Goal: Find specific page/section: Find specific page/section

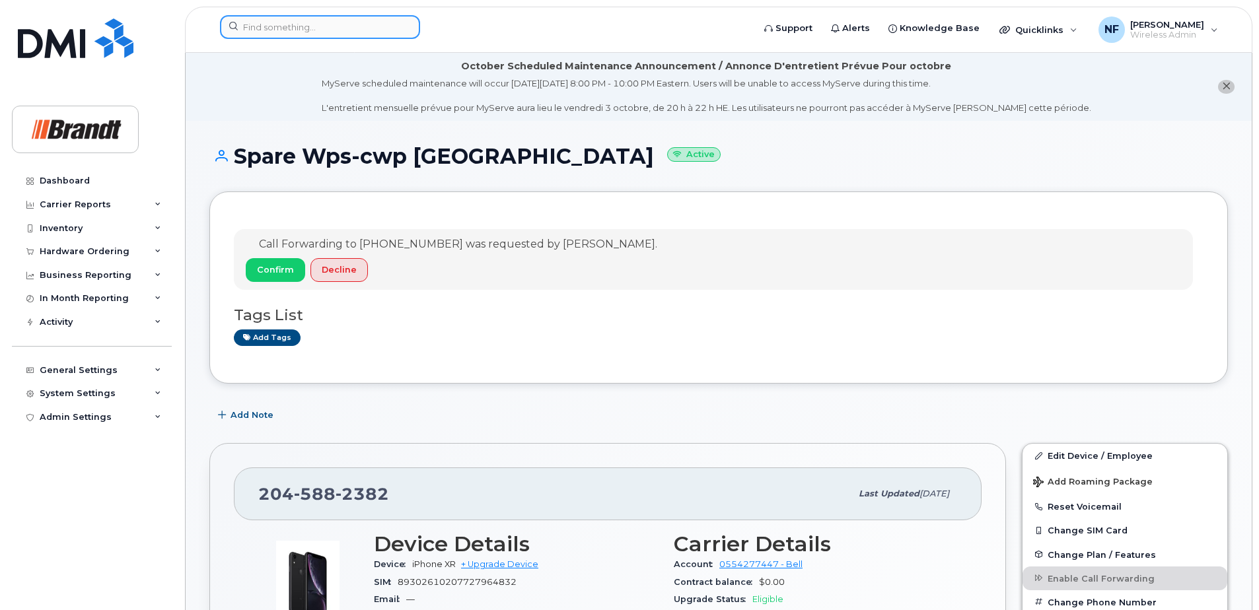
click at [348, 33] on input at bounding box center [320, 27] width 200 height 24
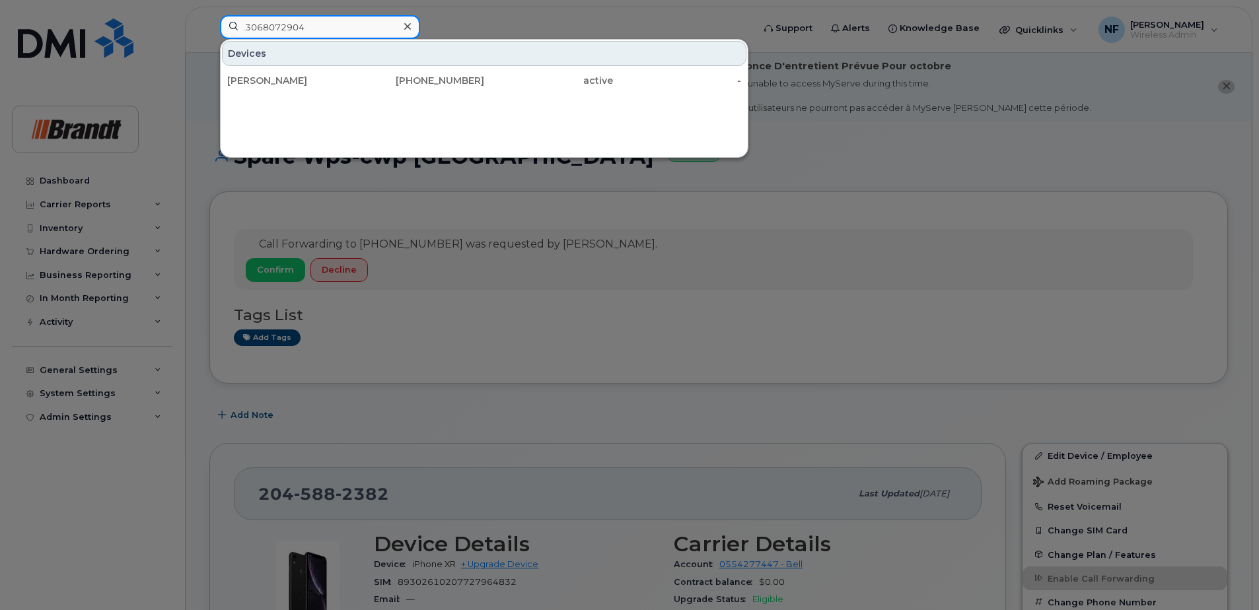
type input ".3068072904"
click at [346, 77] on div "David Wiebe" at bounding box center [291, 80] width 129 height 13
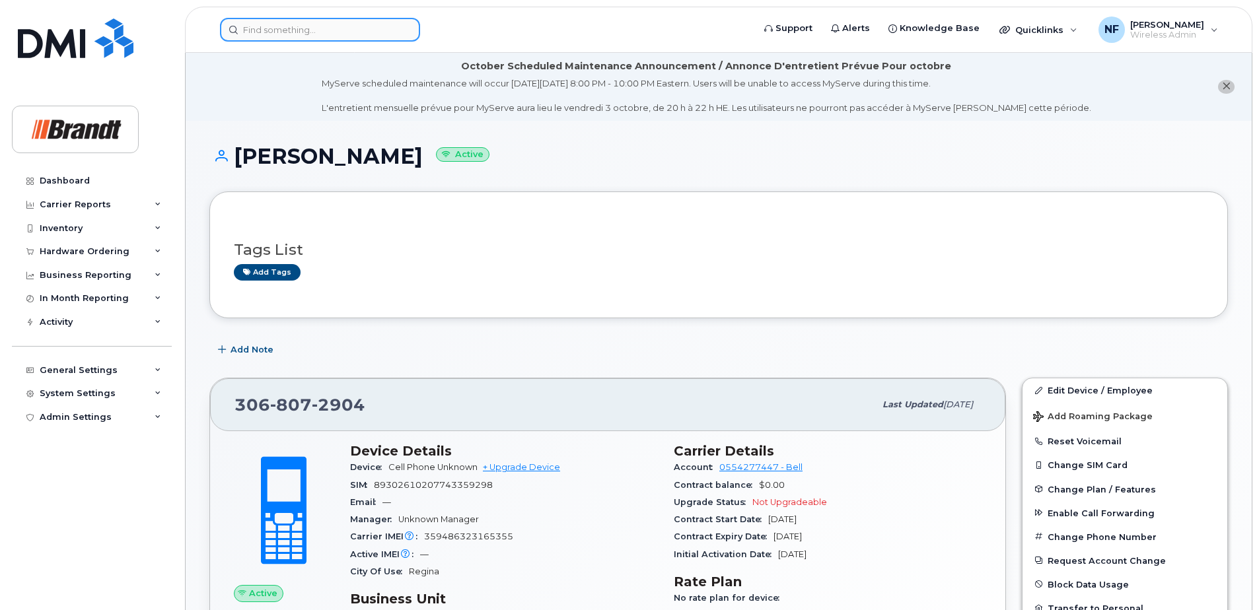
click at [329, 34] on input at bounding box center [320, 30] width 200 height 24
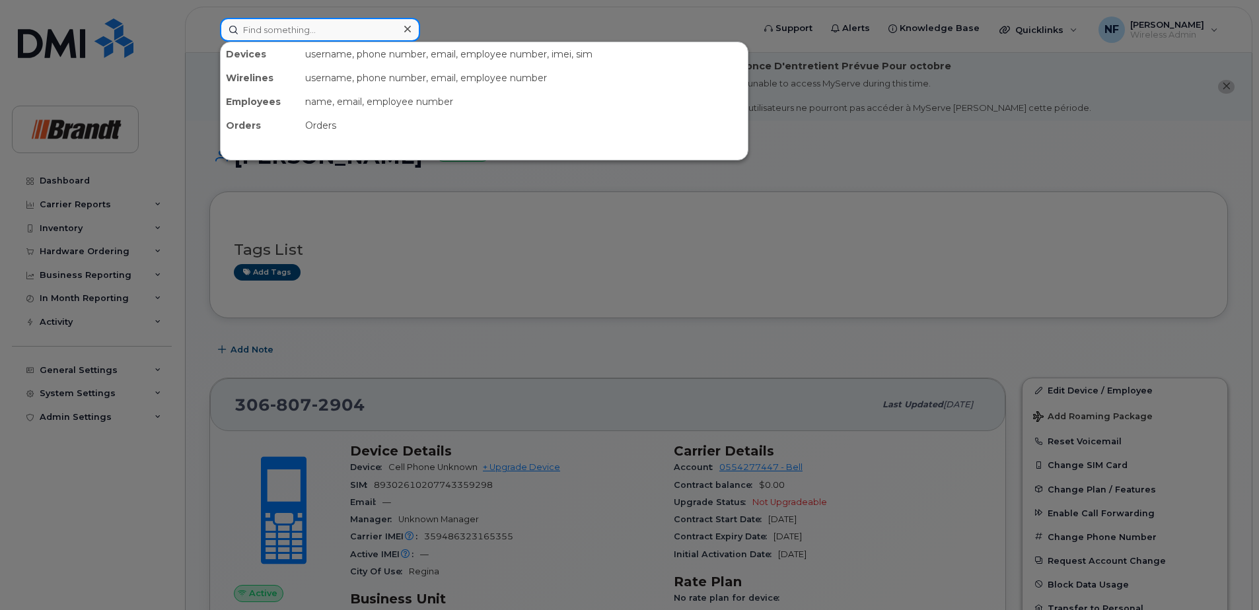
paste input "9055163547"
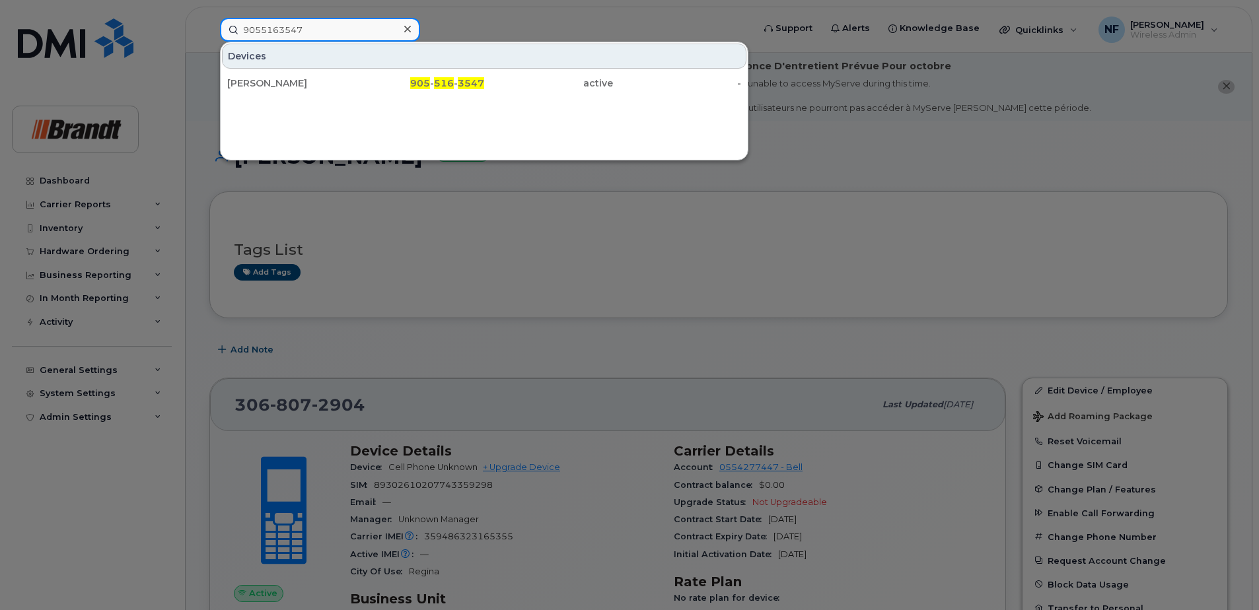
type input "9055163547"
drag, startPoint x: 363, startPoint y: 85, endPoint x: 373, endPoint y: 106, distance: 23.3
click at [363, 85] on div "905 - 516 - 3547" at bounding box center [420, 83] width 129 height 13
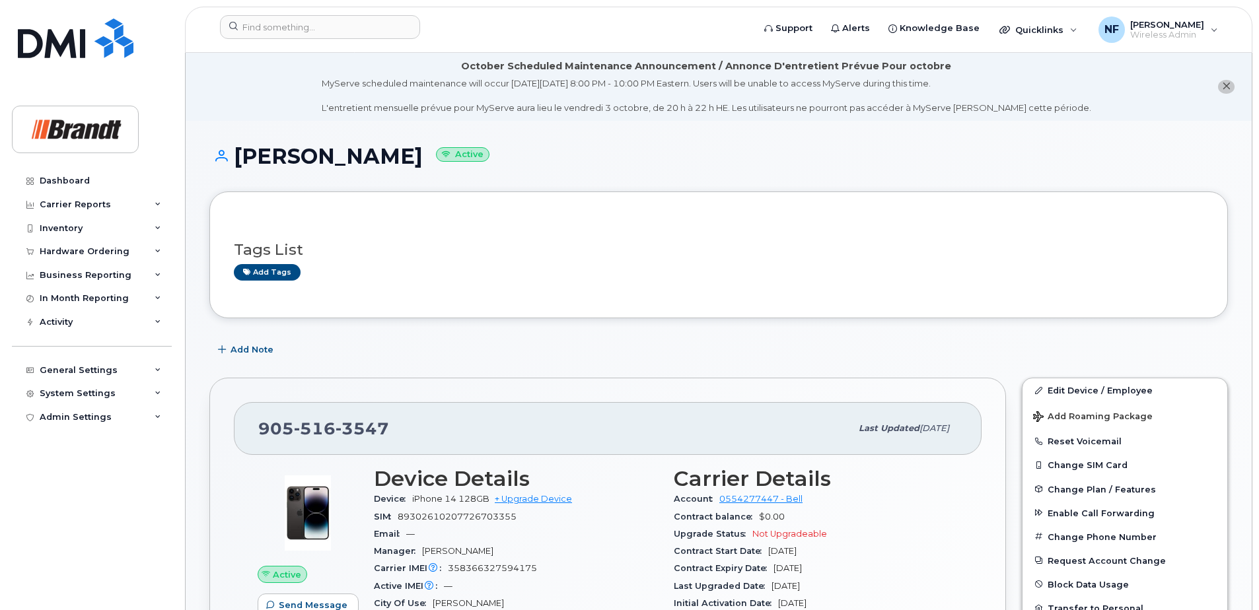
click at [357, 429] on span "3547" at bounding box center [363, 429] width 54 height 20
copy span "905 516 3547"
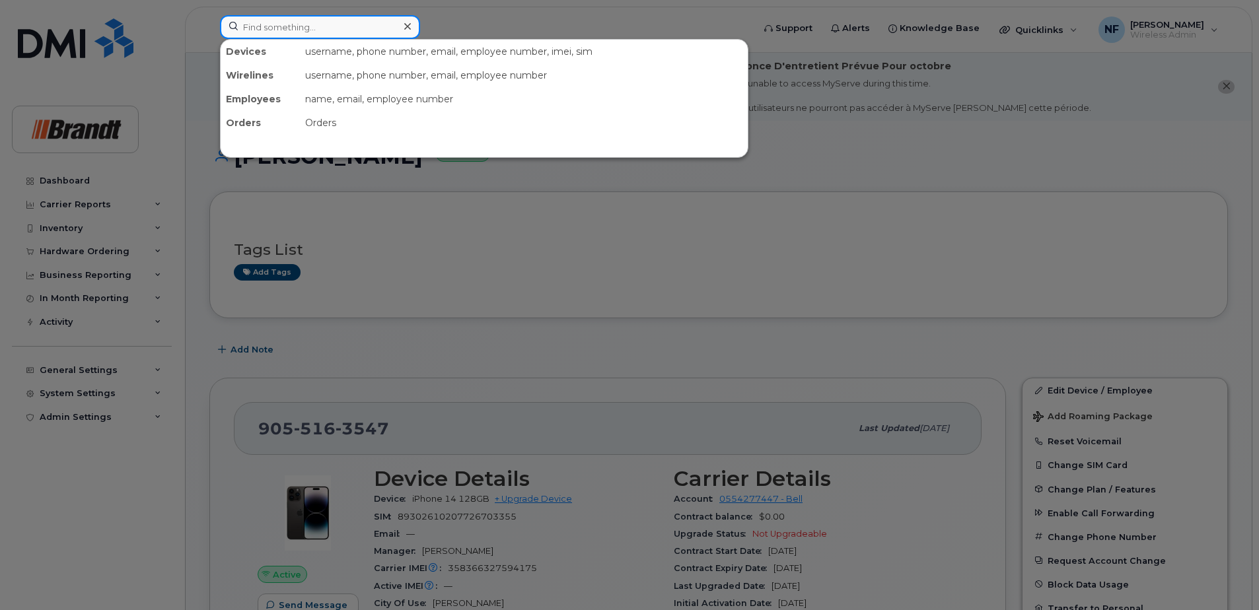
click at [327, 27] on input at bounding box center [320, 27] width 200 height 24
click at [316, 37] on input at bounding box center [320, 27] width 200 height 24
paste input "(587) 783-1606"
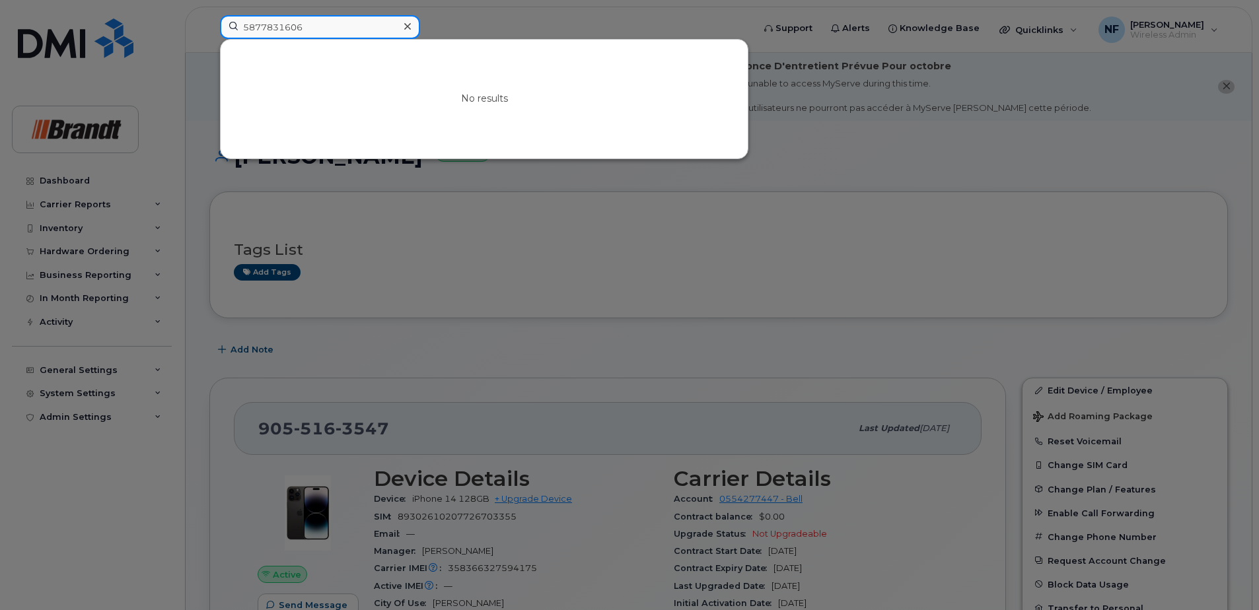
type input "5877831606"
click at [409, 26] on icon at bounding box center [407, 26] width 7 height 11
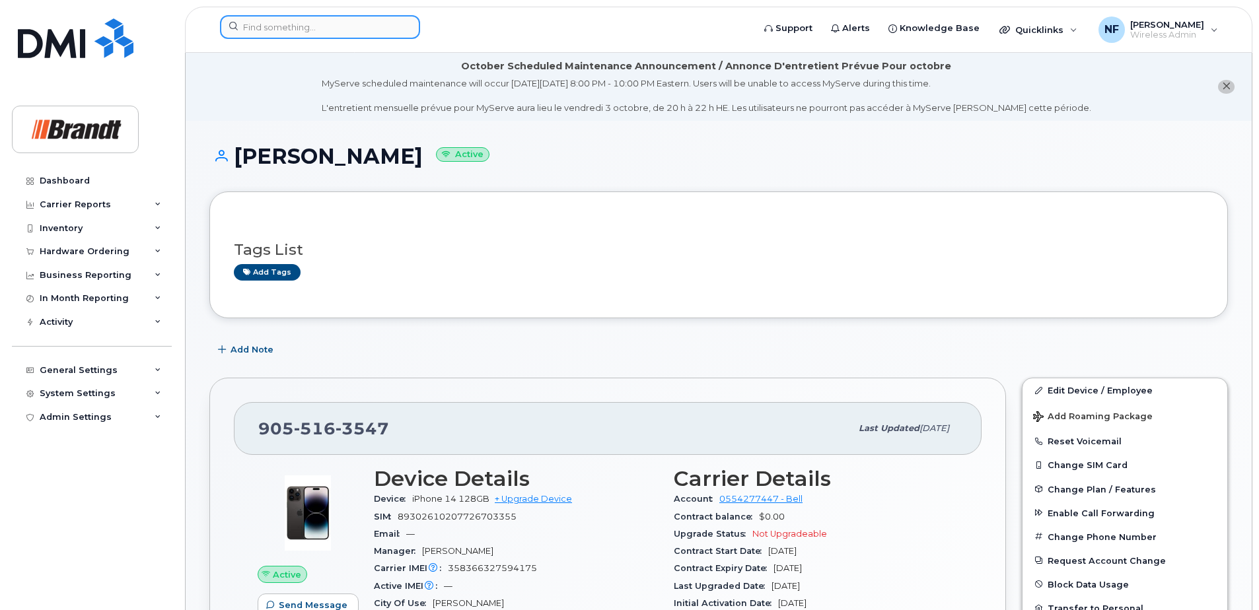
click at [402, 26] on div at bounding box center [320, 27] width 200 height 24
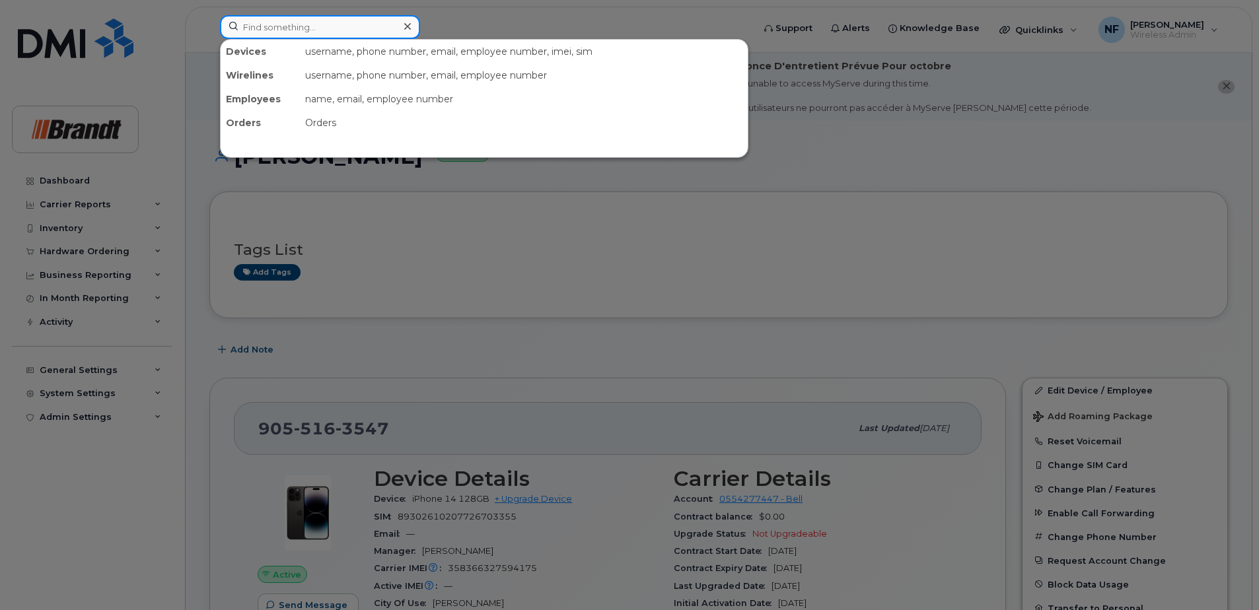
paste input "351109224408637"
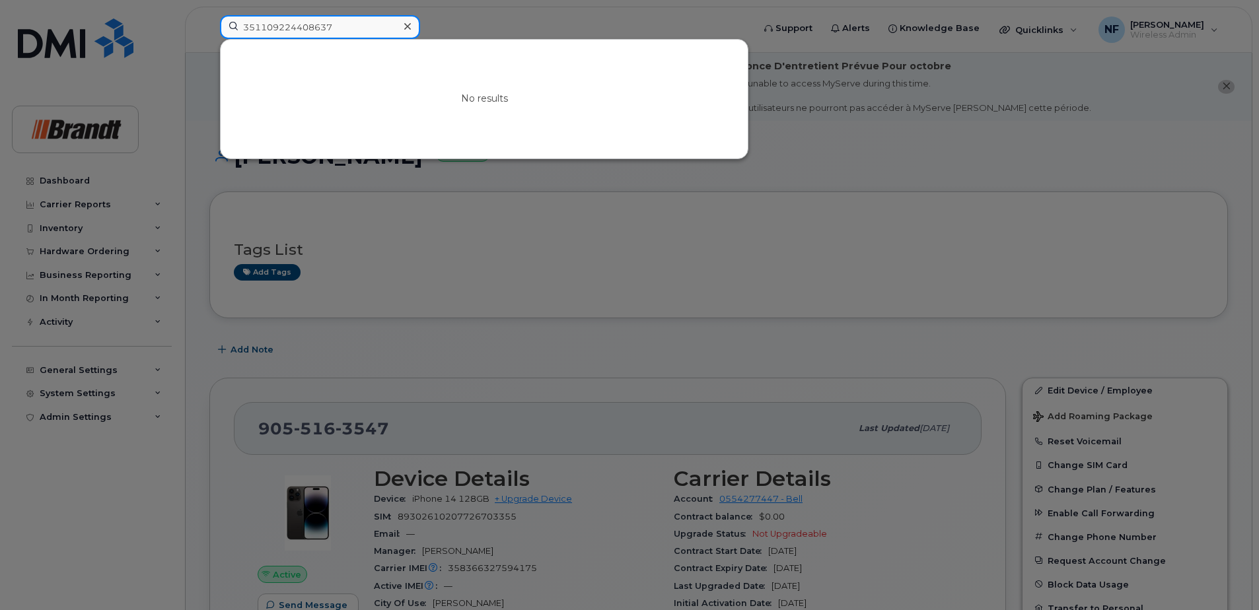
type input "351109224408637"
drag, startPoint x: 421, startPoint y: 24, endPoint x: 406, endPoint y: 26, distance: 15.9
click at [420, 24] on div "351109224408637 No results" at bounding box center [482, 29] width 546 height 29
click at [406, 26] on icon at bounding box center [407, 26] width 7 height 11
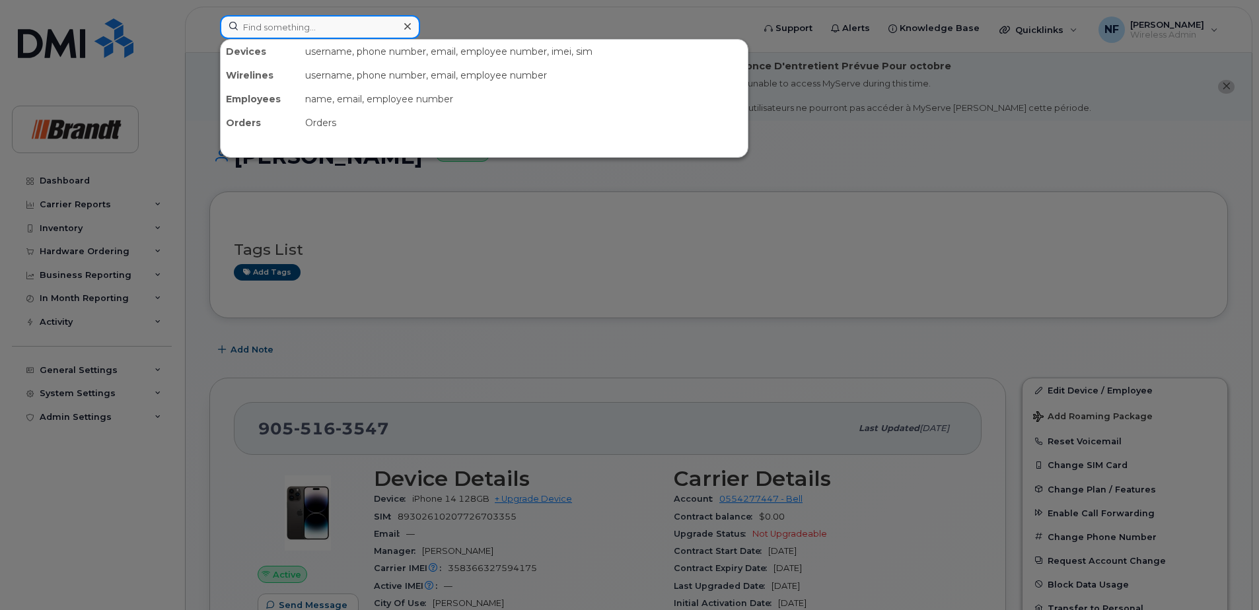
click at [405, 26] on div at bounding box center [320, 27] width 200 height 24
paste input "351109224463350"
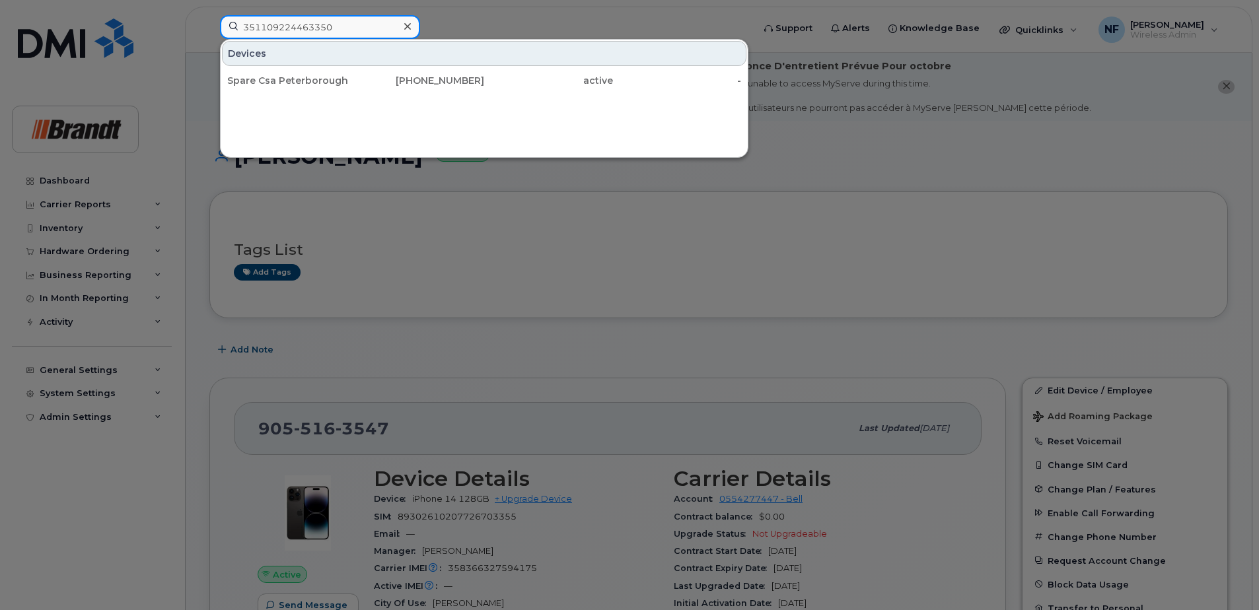
type input "351109224463350"
click at [396, 84] on div "705-957-0987" at bounding box center [420, 80] width 129 height 13
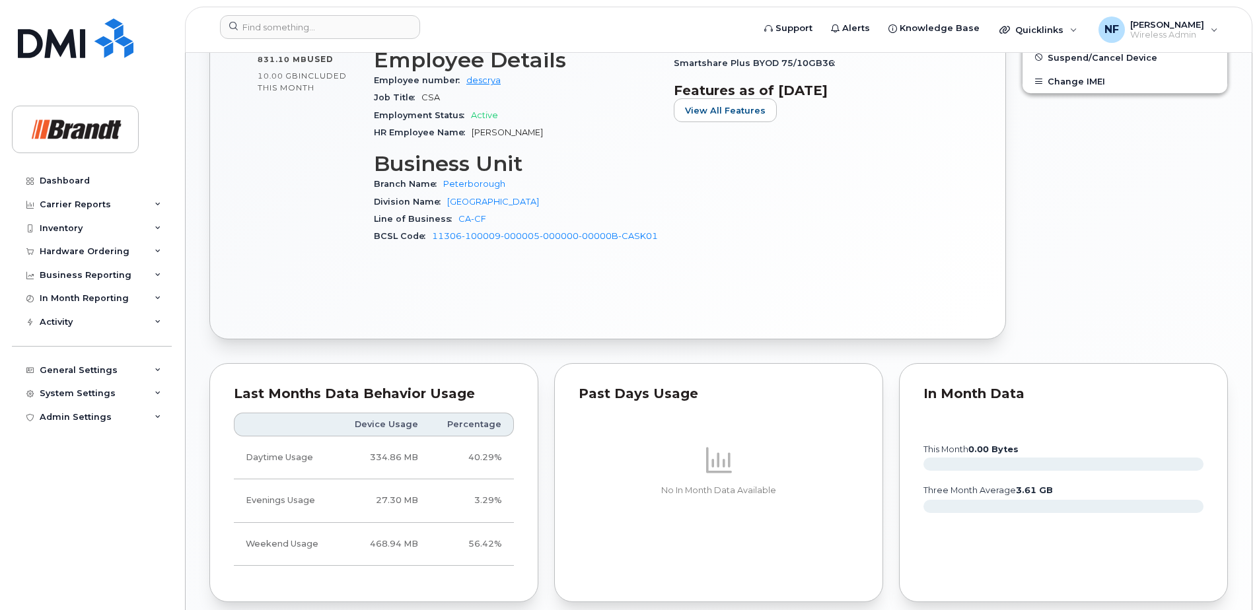
scroll to position [925, 0]
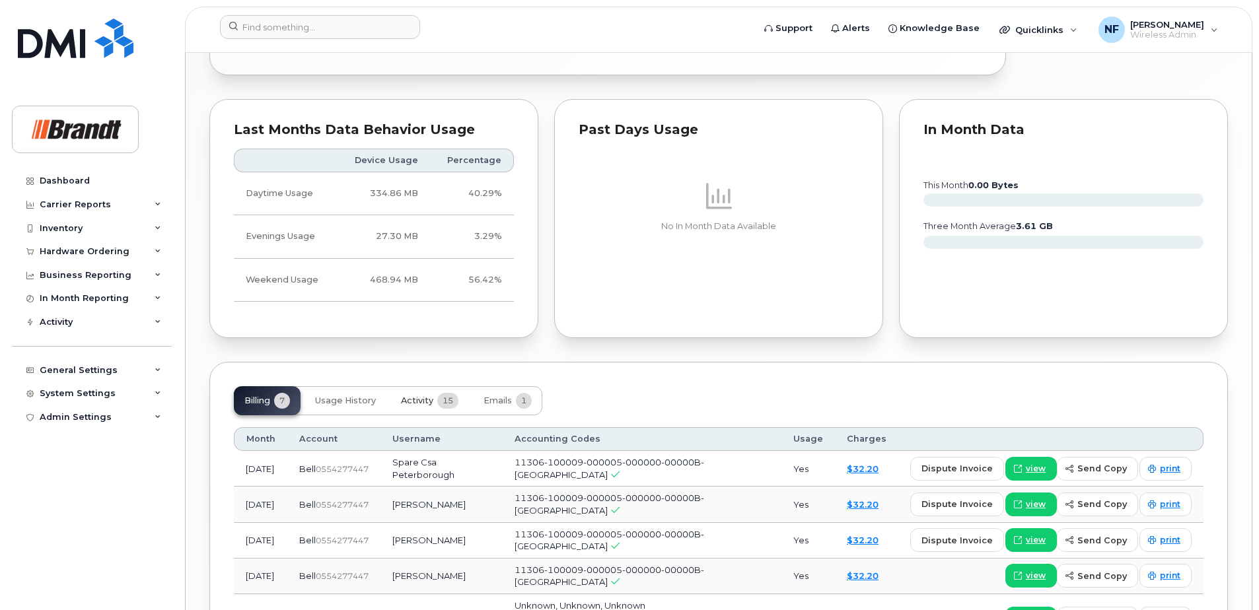
click at [445, 393] on span "15" at bounding box center [447, 401] width 21 height 16
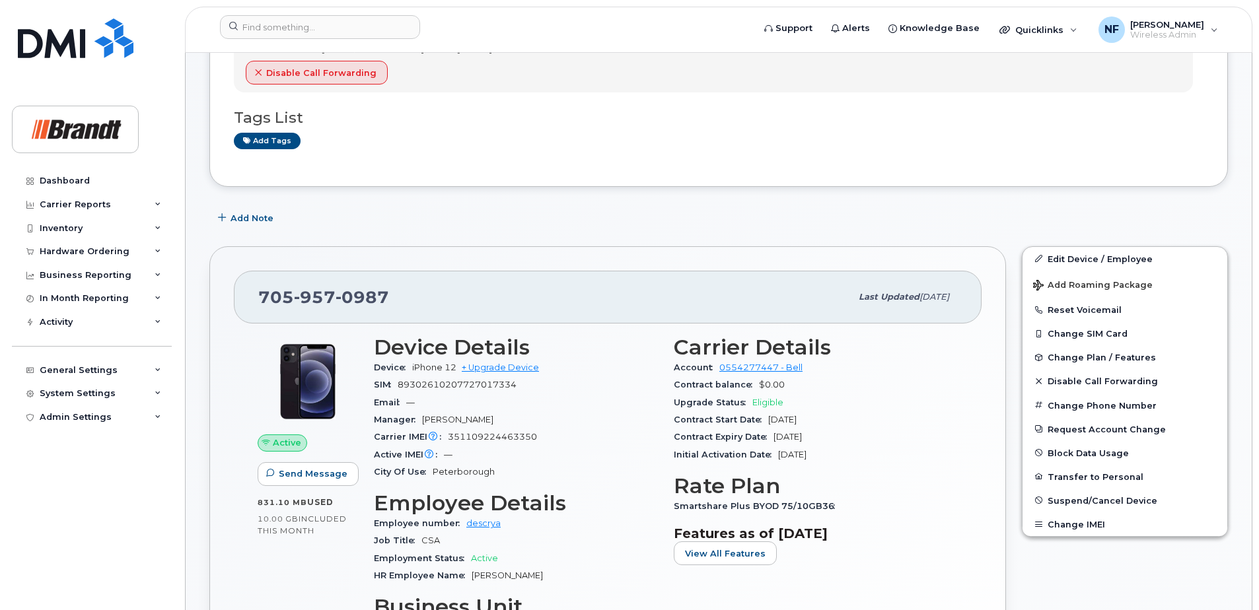
scroll to position [0, 0]
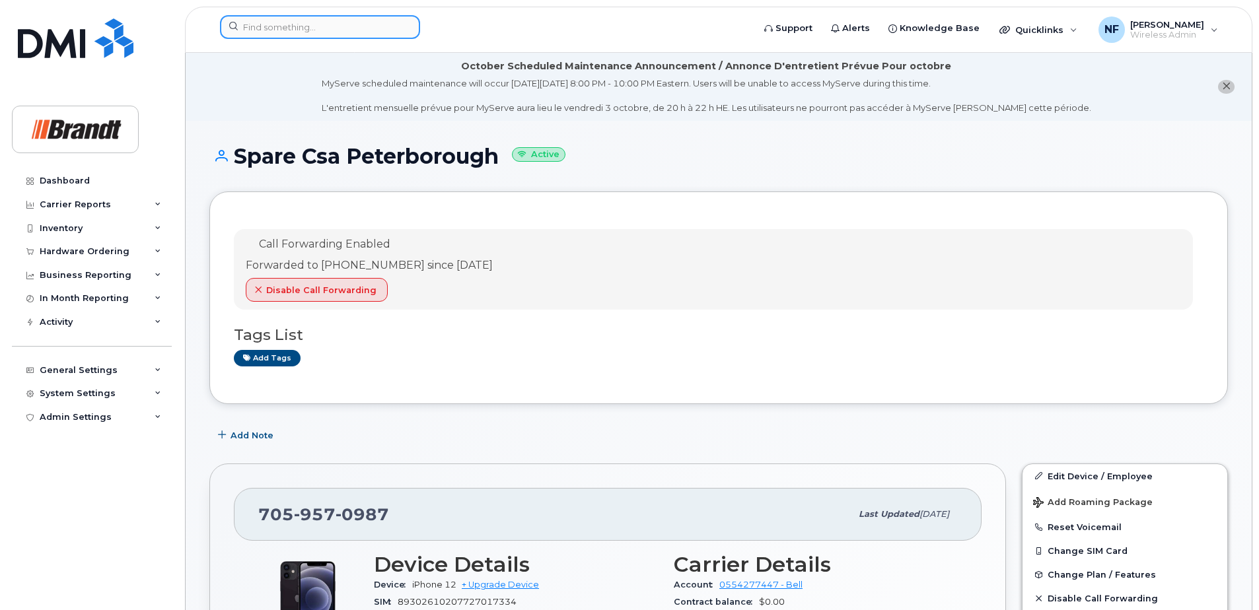
click at [349, 26] on input at bounding box center [320, 27] width 200 height 24
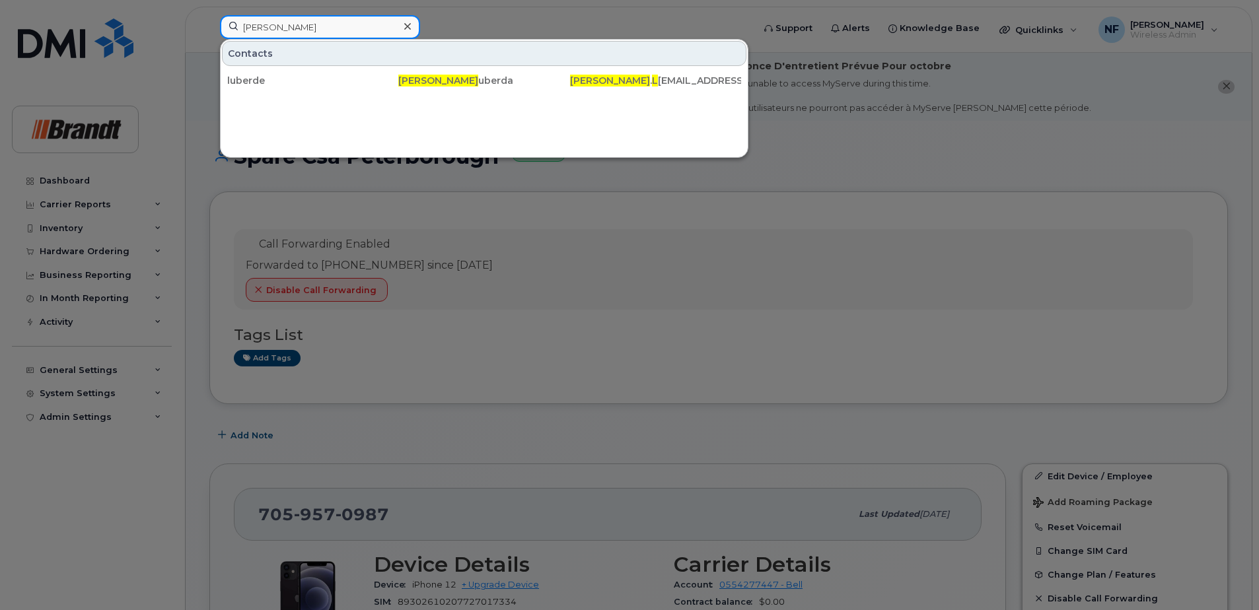
type input "derek l"
click at [457, 79] on div "Derek L uberda" at bounding box center [483, 80] width 171 height 13
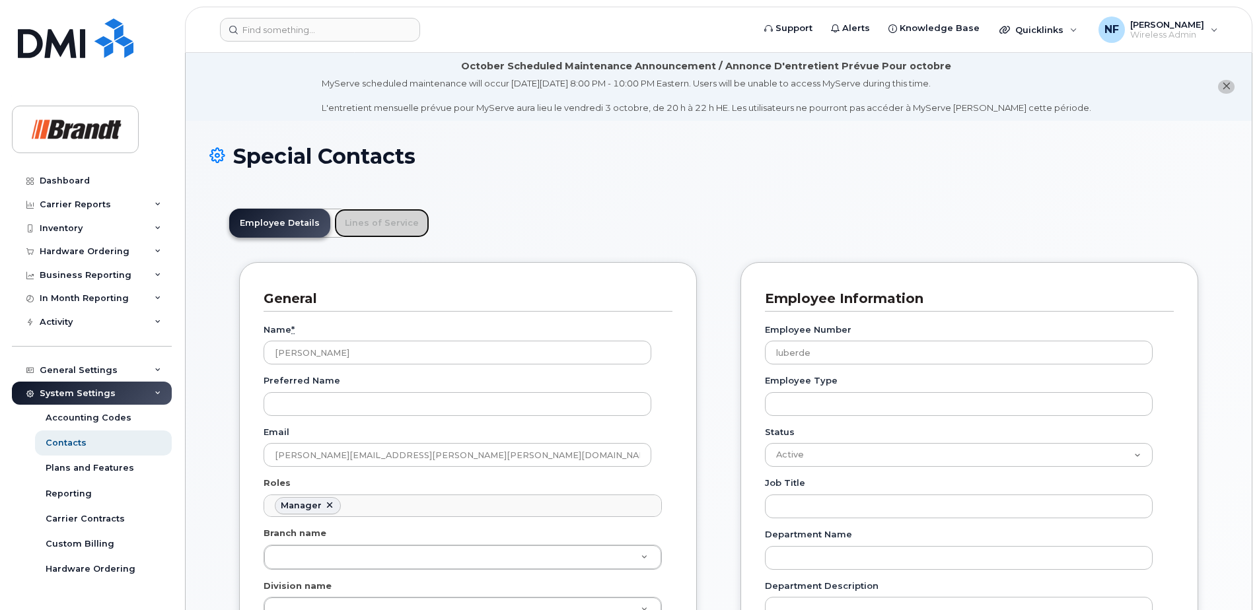
click at [394, 225] on link "Lines of Service" at bounding box center [381, 223] width 95 height 29
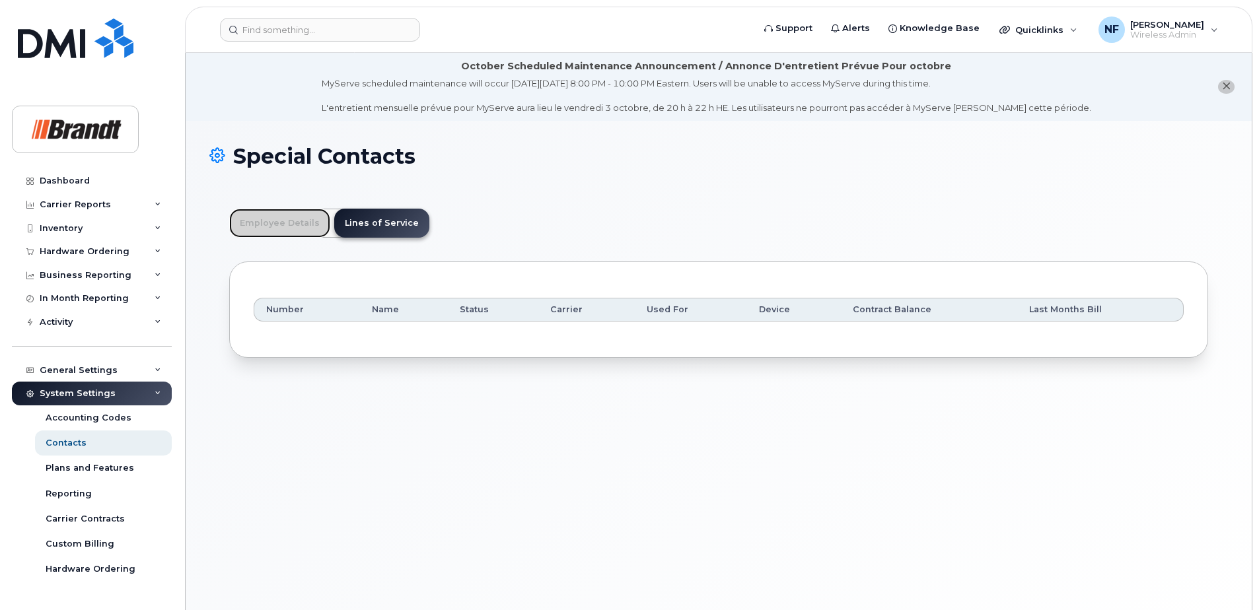
click at [275, 237] on link "Employee Details" at bounding box center [279, 223] width 101 height 29
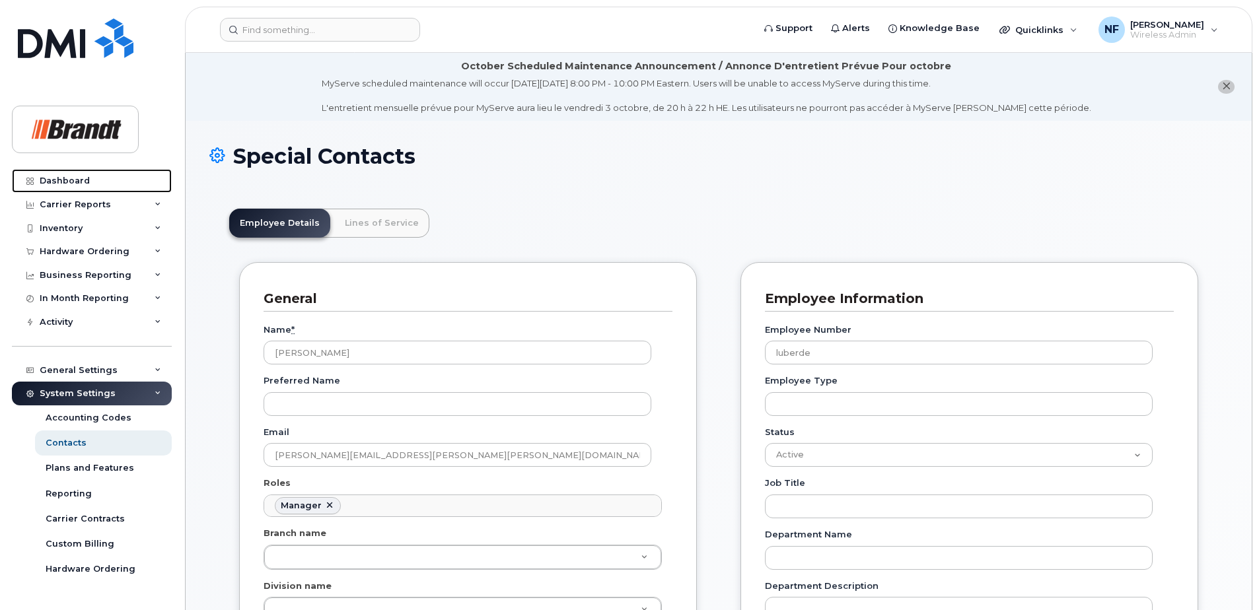
click at [100, 174] on link "Dashboard" at bounding box center [92, 181] width 160 height 24
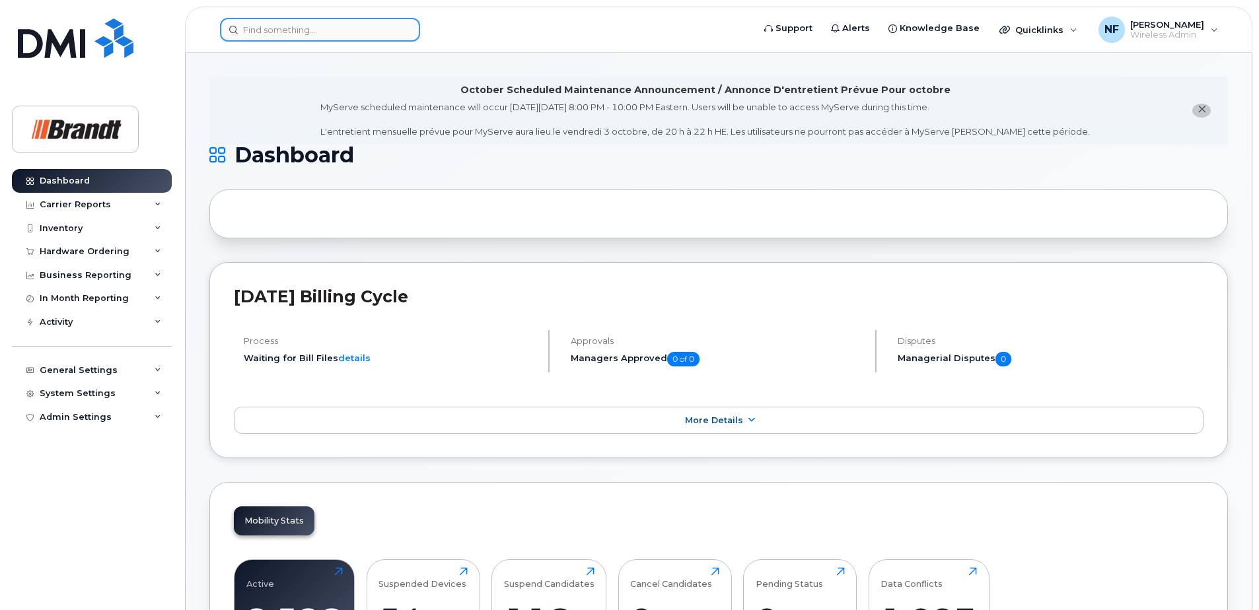
click at [386, 30] on input at bounding box center [320, 30] width 200 height 24
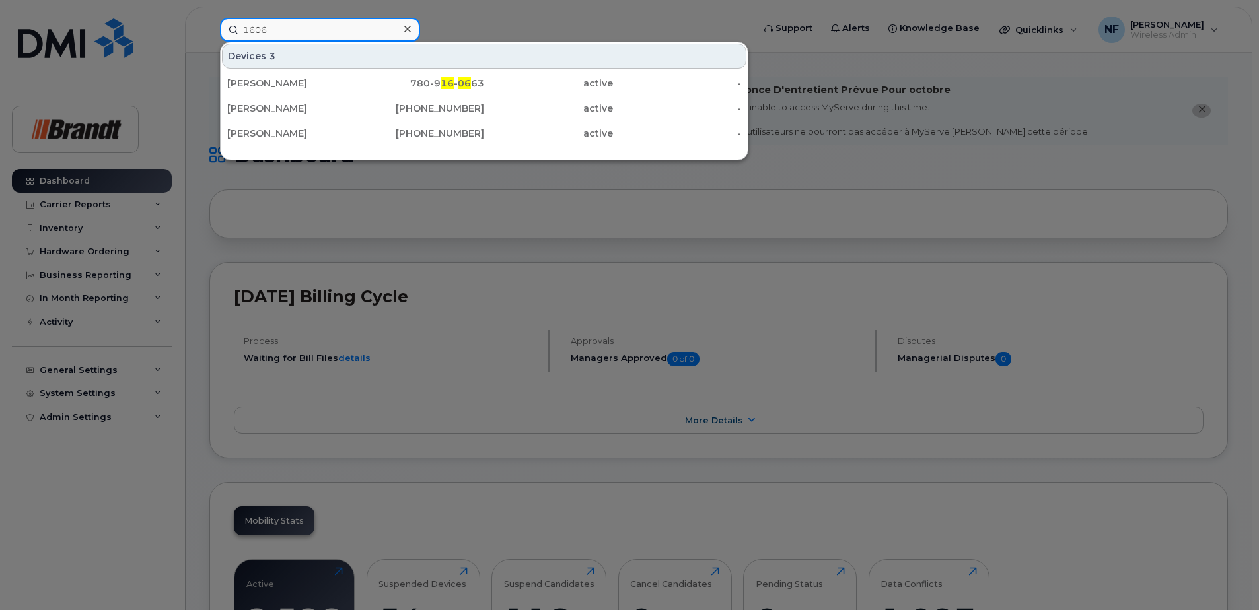
type input "1606"
drag, startPoint x: 402, startPoint y: 30, endPoint x: 394, endPoint y: 30, distance: 7.3
click at [402, 30] on div at bounding box center [407, 29] width 19 height 19
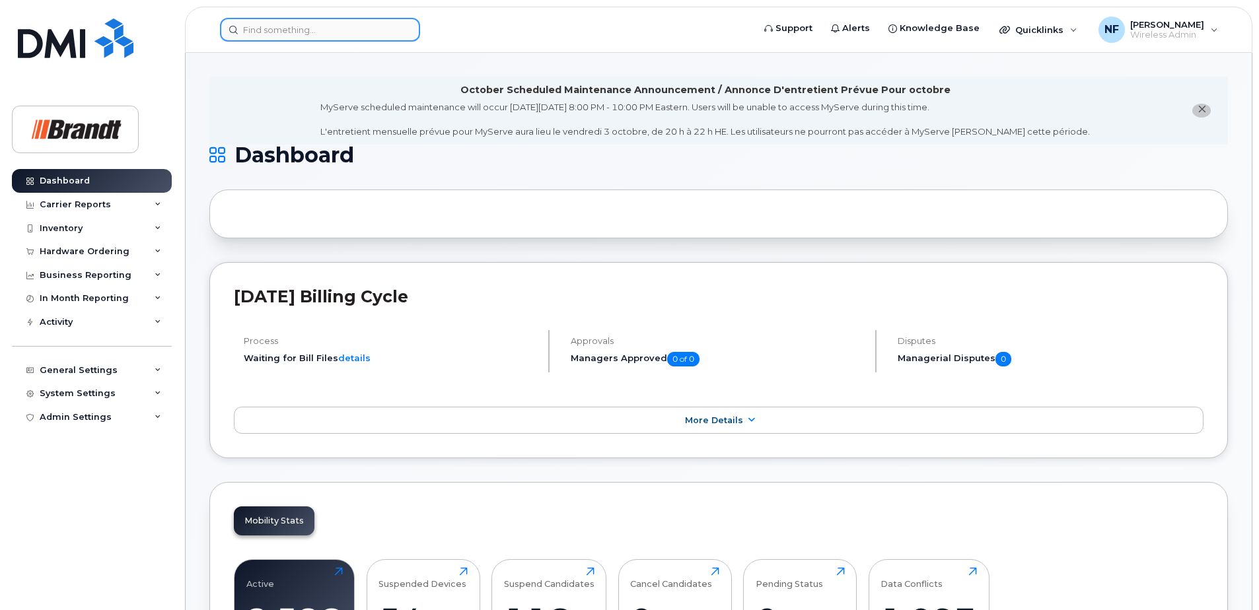
click at [368, 30] on input at bounding box center [320, 30] width 200 height 24
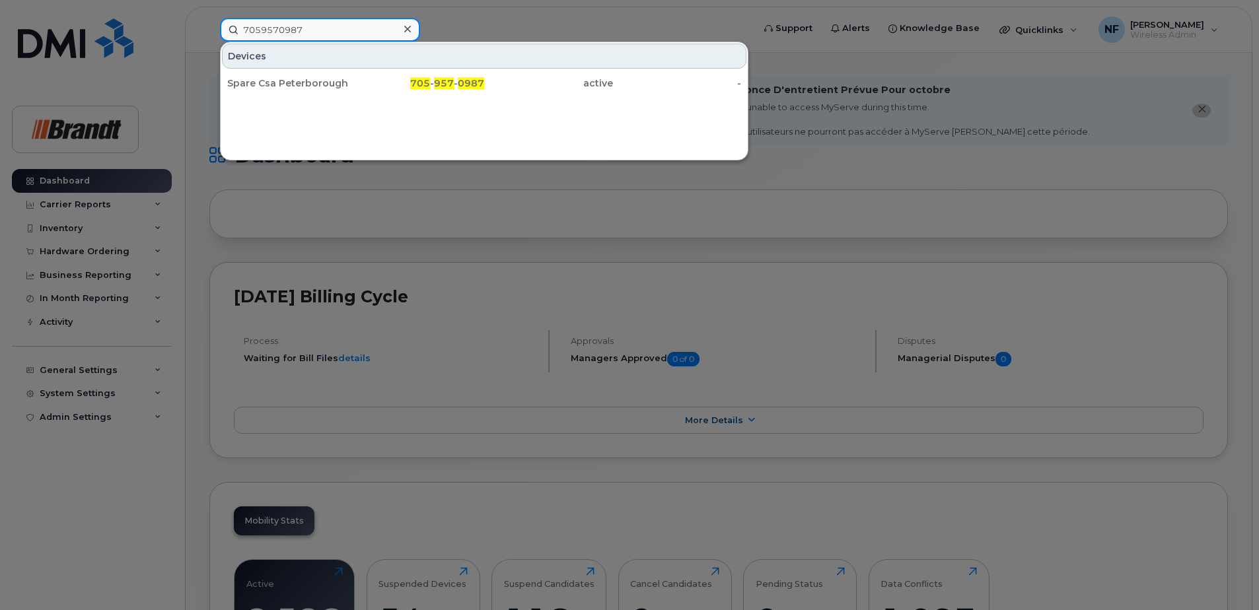
type input "7059570987"
click at [401, 83] on div "705 - 957 - 0987" at bounding box center [420, 83] width 129 height 13
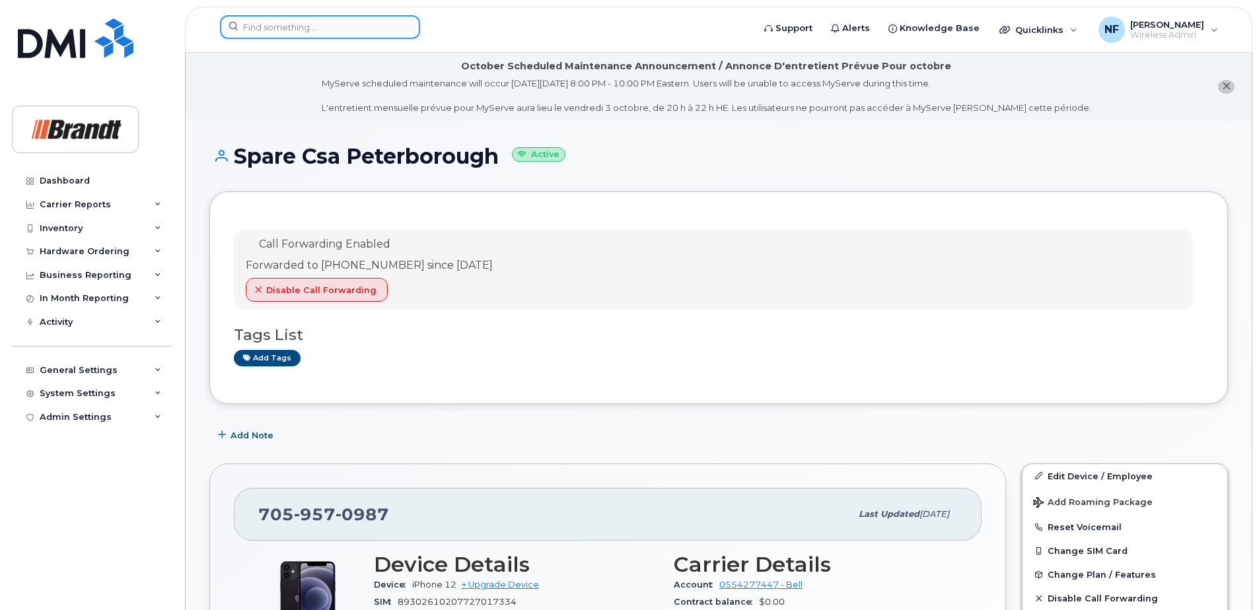
click at [285, 28] on input at bounding box center [320, 27] width 200 height 24
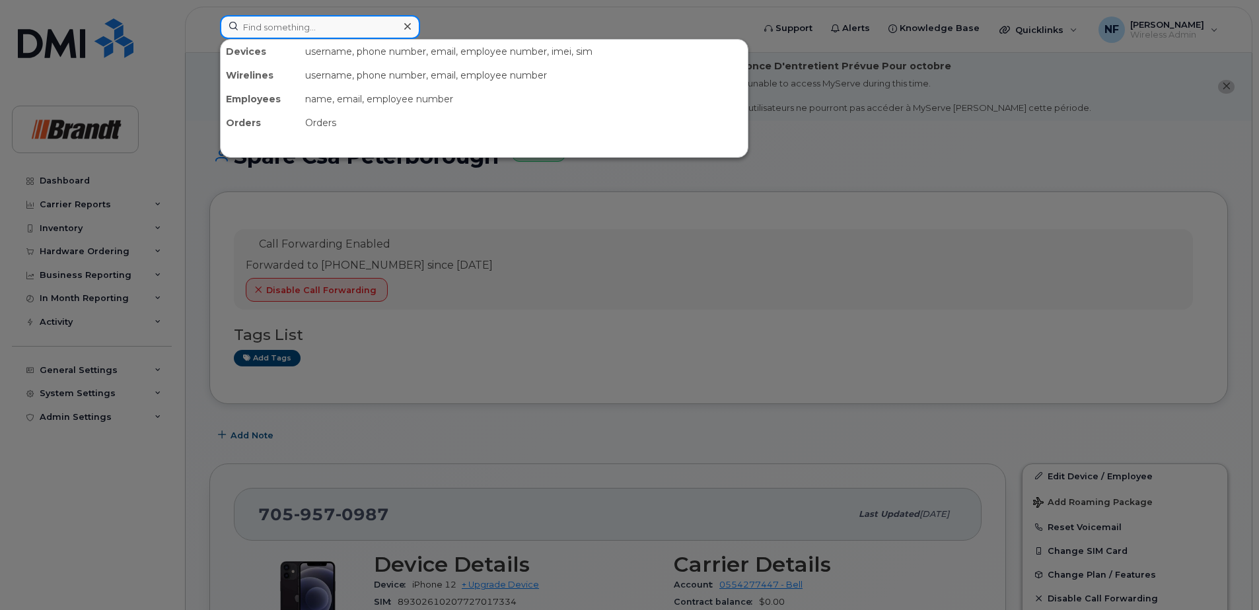
paste input "352891119823892"
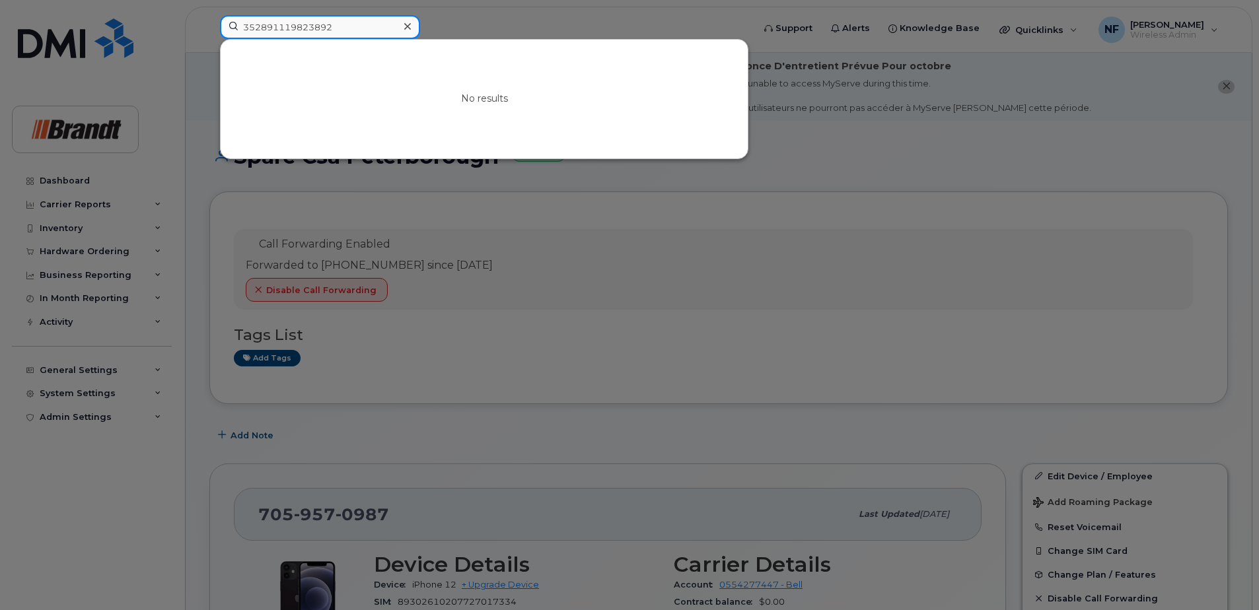
type input "352891119823892"
drag, startPoint x: 406, startPoint y: 27, endPoint x: 397, endPoint y: 27, distance: 8.6
click at [406, 27] on icon at bounding box center [407, 26] width 7 height 11
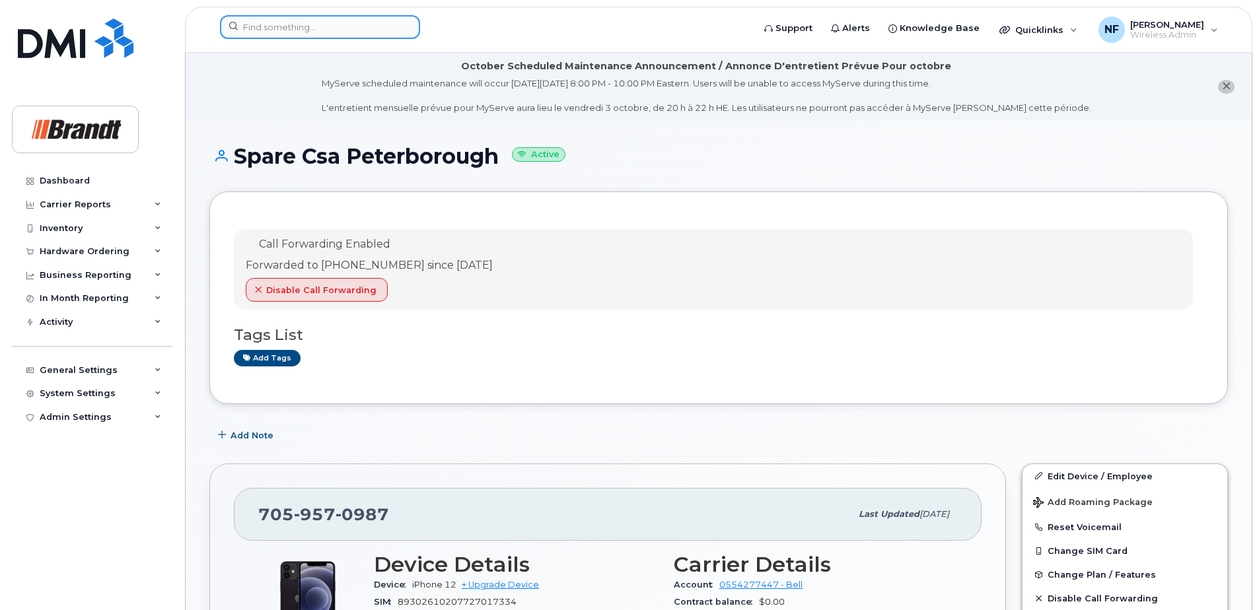
click at [384, 28] on input at bounding box center [320, 27] width 200 height 24
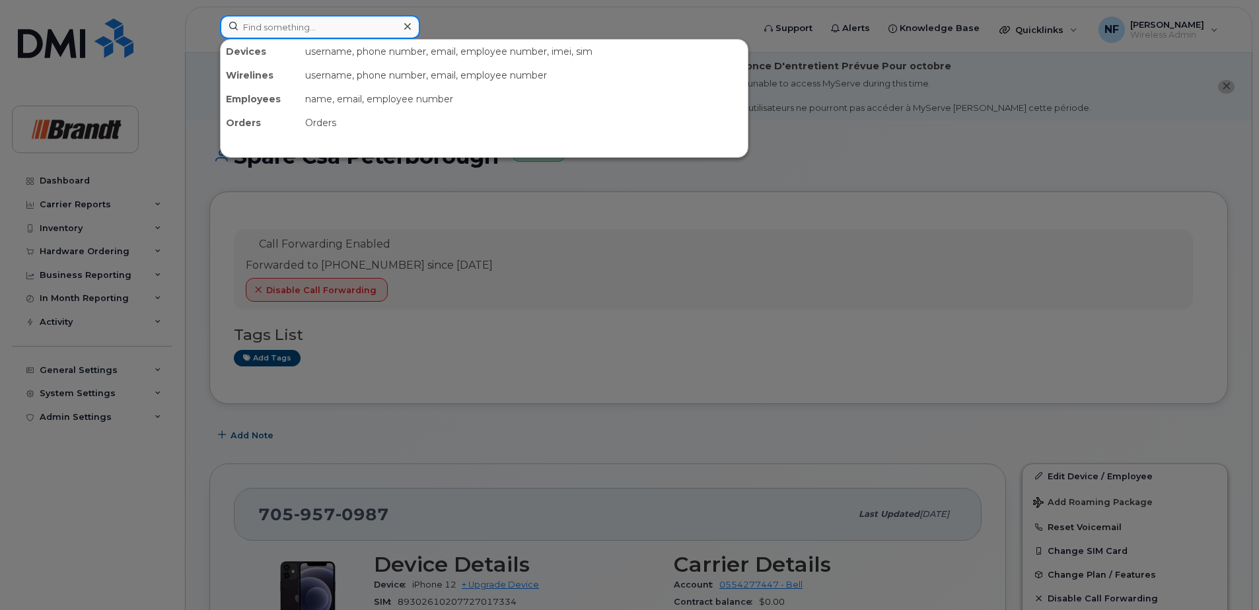
paste input "352891119823892"
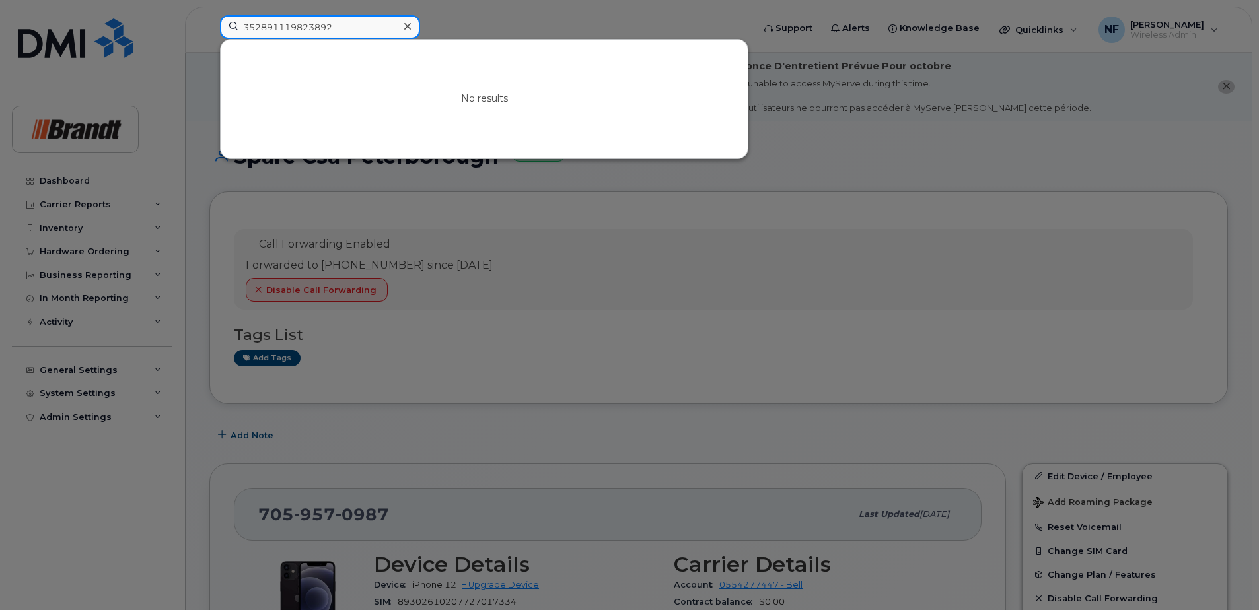
type input "352891119823892"
click at [416, 30] on div at bounding box center [407, 26] width 19 height 19
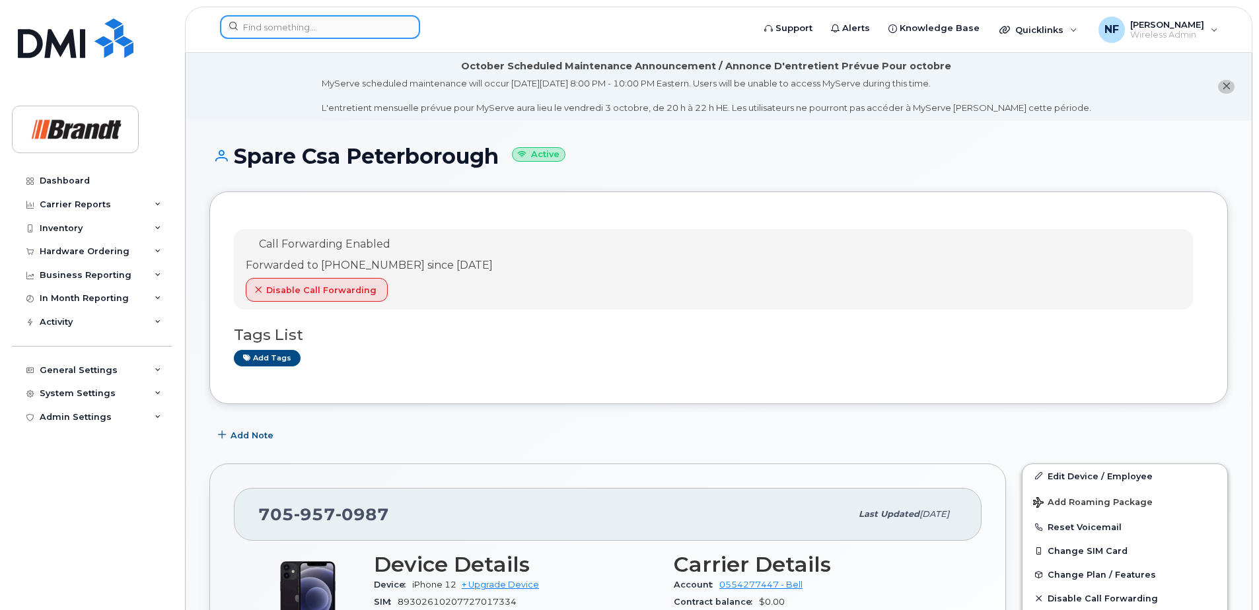
click at [402, 29] on div at bounding box center [320, 27] width 200 height 24
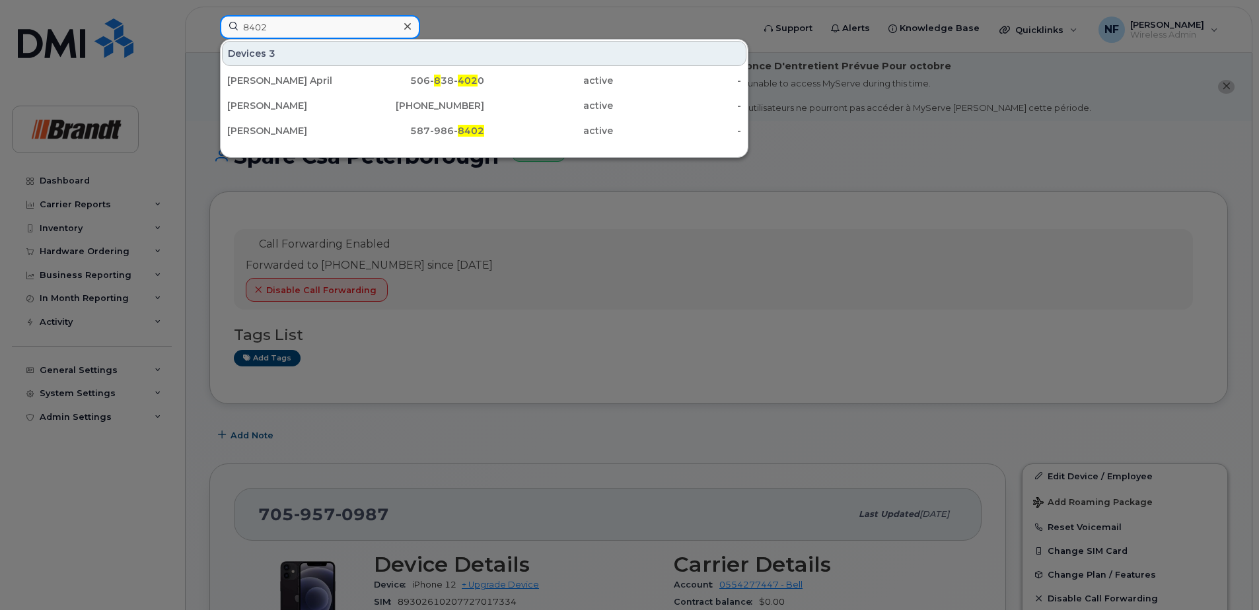
type input "8402"
click at [406, 22] on icon at bounding box center [407, 26] width 7 height 11
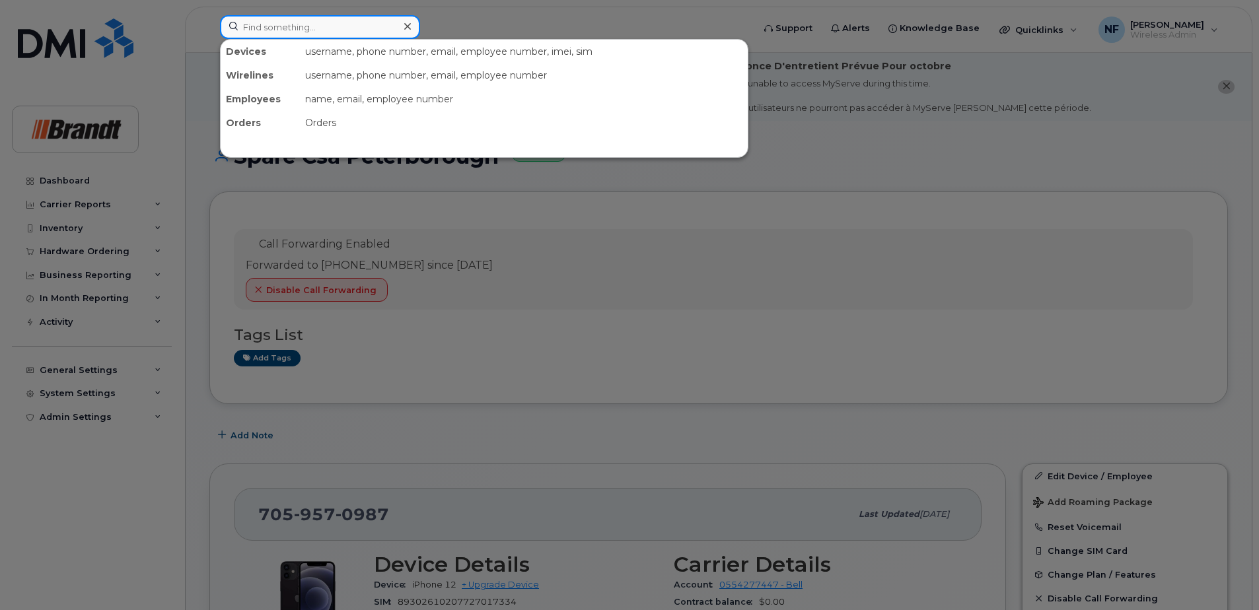
click at [342, 30] on input at bounding box center [320, 27] width 200 height 24
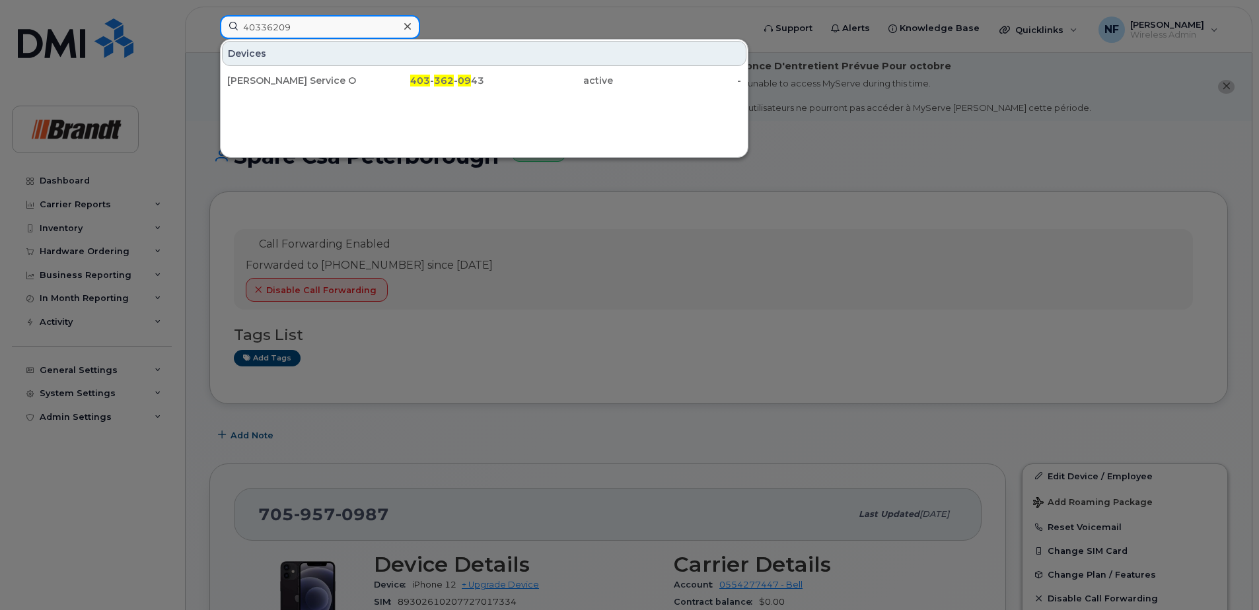
type input "40336209"
click at [404, 25] on icon at bounding box center [407, 26] width 7 height 11
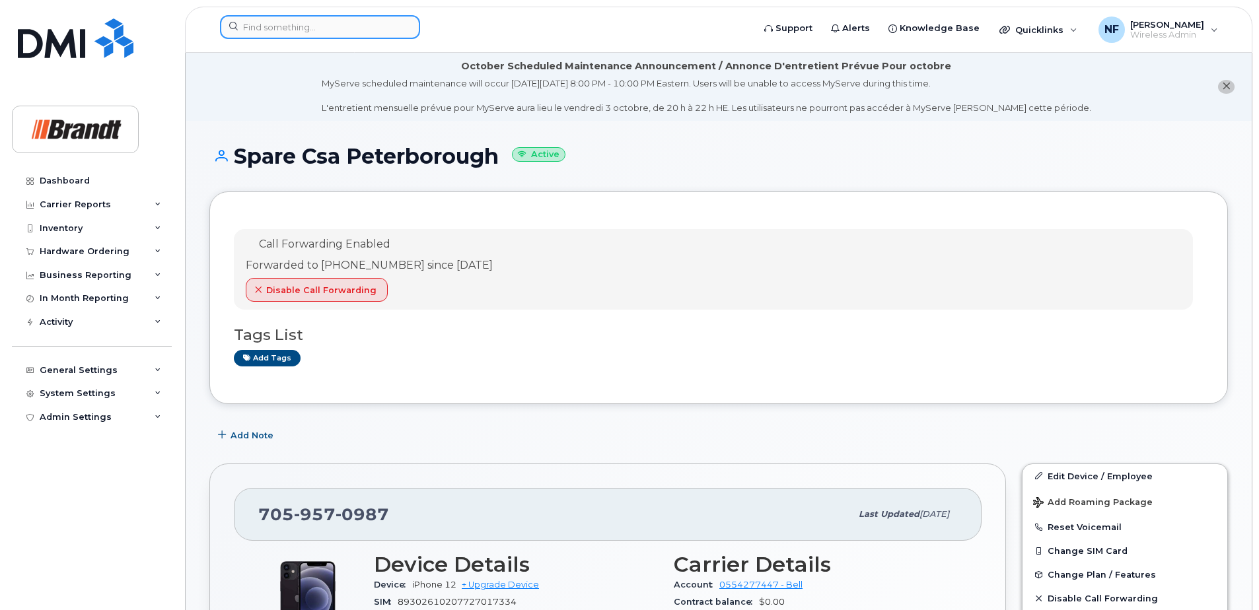
click at [285, 32] on input at bounding box center [320, 27] width 200 height 24
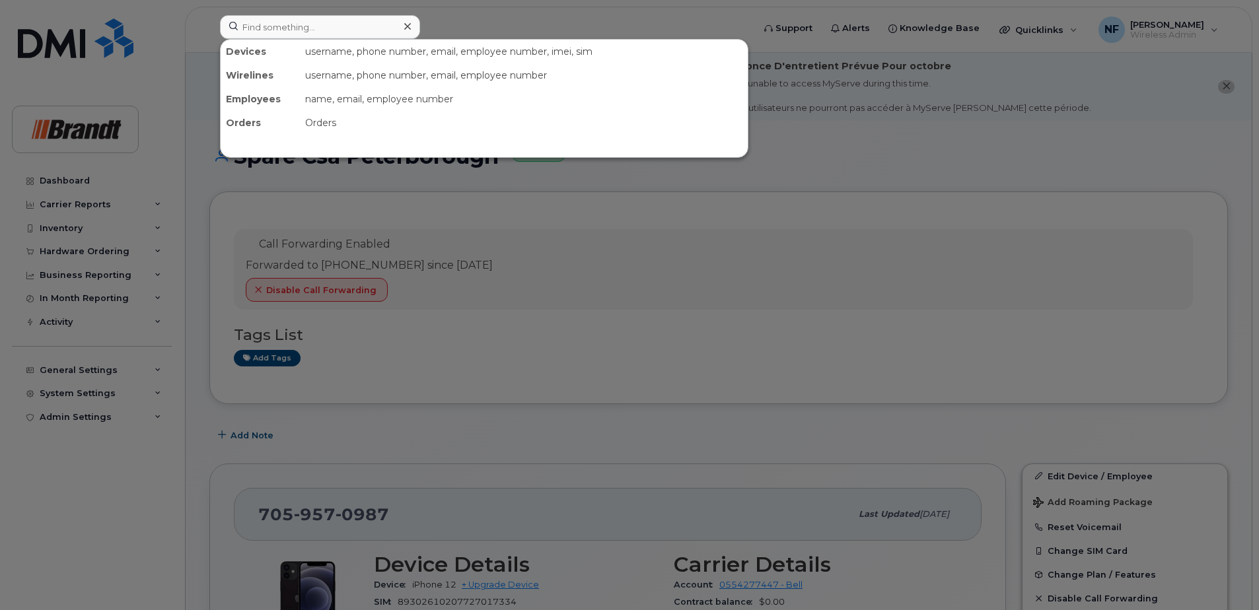
drag, startPoint x: 472, startPoint y: 321, endPoint x: 463, endPoint y: 328, distance: 11.3
click at [472, 321] on div at bounding box center [629, 305] width 1259 height 610
